Goal: Transaction & Acquisition: Download file/media

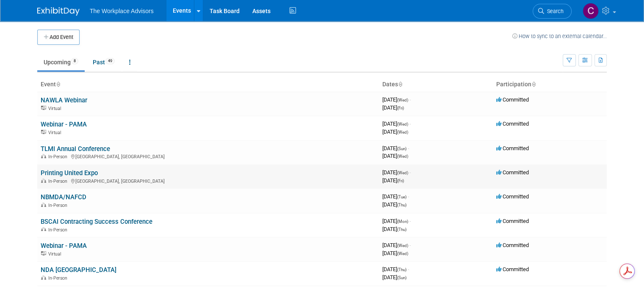
click at [63, 171] on link "Printing United Expo" at bounding box center [69, 173] width 57 height 8
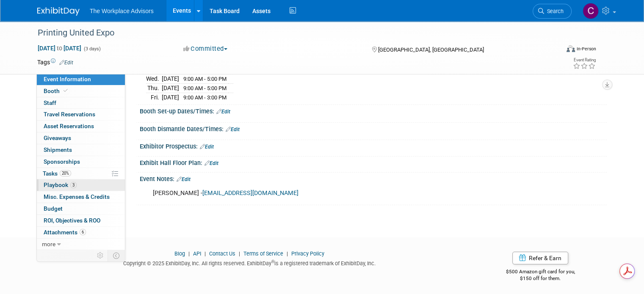
click at [47, 186] on span "Playbook 3" at bounding box center [60, 185] width 33 height 7
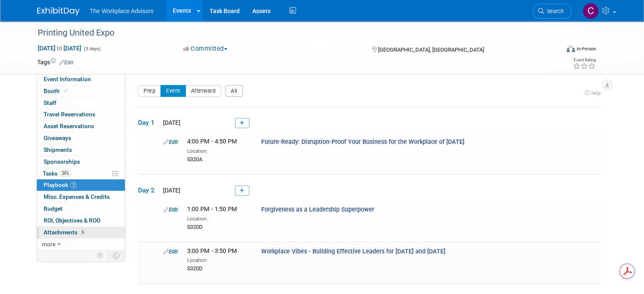
click at [50, 231] on span "Attachments 6" at bounding box center [65, 232] width 42 height 7
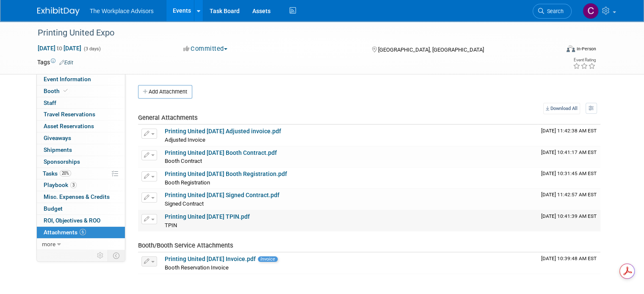
click at [183, 218] on link "Printing United Oct 2025 TPIN.pdf" at bounding box center [207, 216] width 85 height 7
click at [218, 175] on link "Printing United Oct 2025 Booth Registration.pdf" at bounding box center [226, 174] width 122 height 7
